Goal: Navigation & Orientation: Find specific page/section

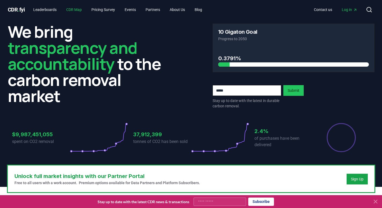
click at [77, 10] on link "CDR Map" at bounding box center [74, 10] width 24 height 10
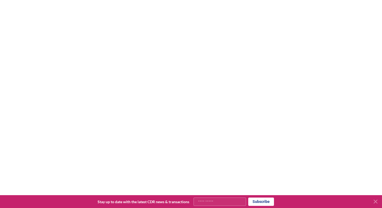
scroll to position [84, 0]
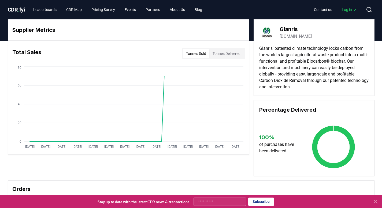
click at [220, 52] on button "Tonnes Delivered" at bounding box center [226, 53] width 34 height 9
click at [195, 53] on button "Tonnes Sold" at bounding box center [196, 53] width 27 height 9
click at [82, 9] on link "CDR Map" at bounding box center [74, 10] width 24 height 10
